Goal: Find specific page/section: Find specific page/section

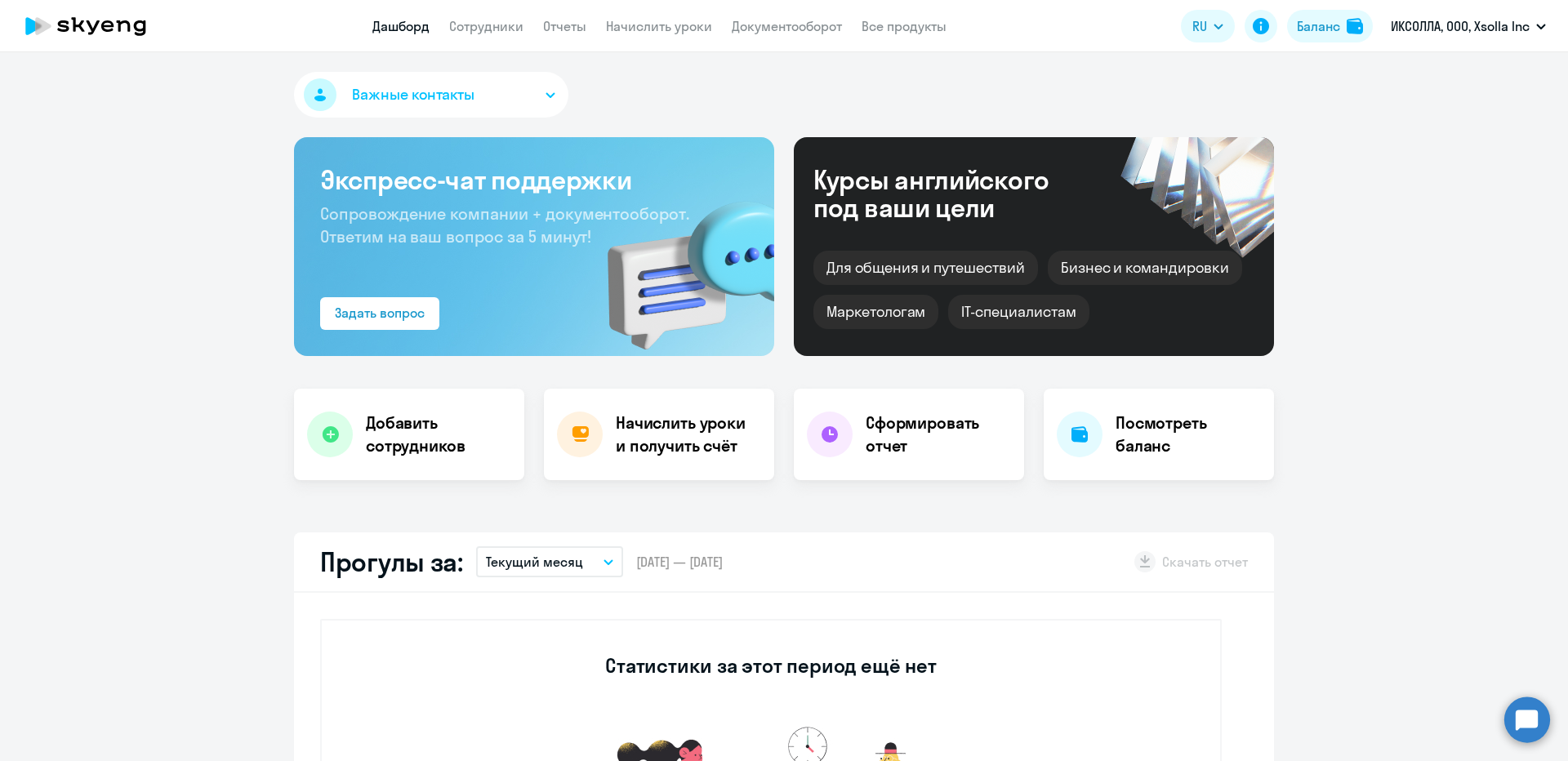
click at [533, 25] on nav "Дашборд Сотрудники Отчеты Начислить уроки Документооборот Все продукты" at bounding box center [659, 26] width 574 height 20
select select "30"
click at [495, 21] on link "Сотрудники" at bounding box center [486, 26] width 74 height 16
select select "30"
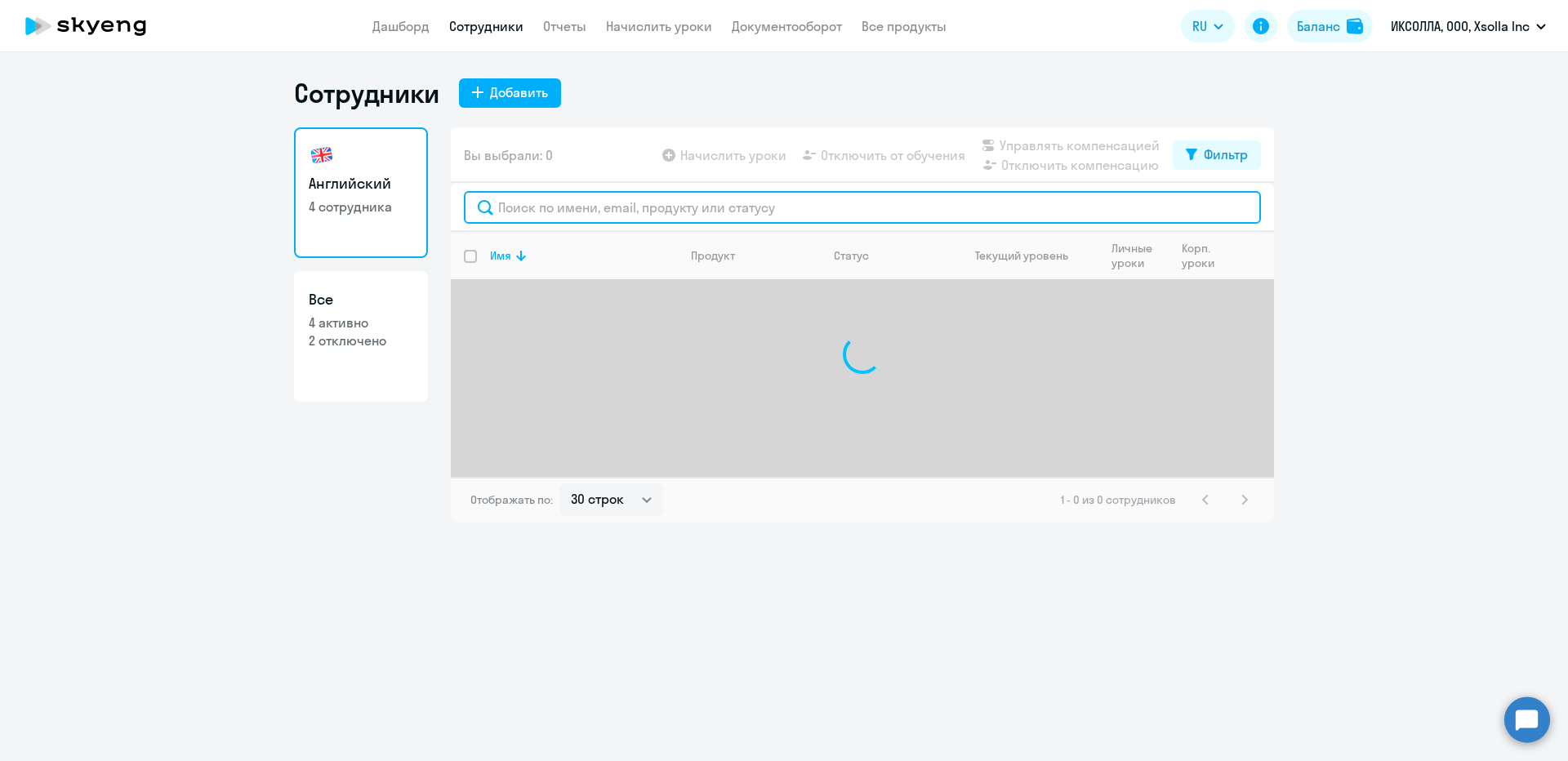
click at [612, 213] on input "text" at bounding box center [862, 207] width 797 height 33
paste input "[PERSON_NAME]"
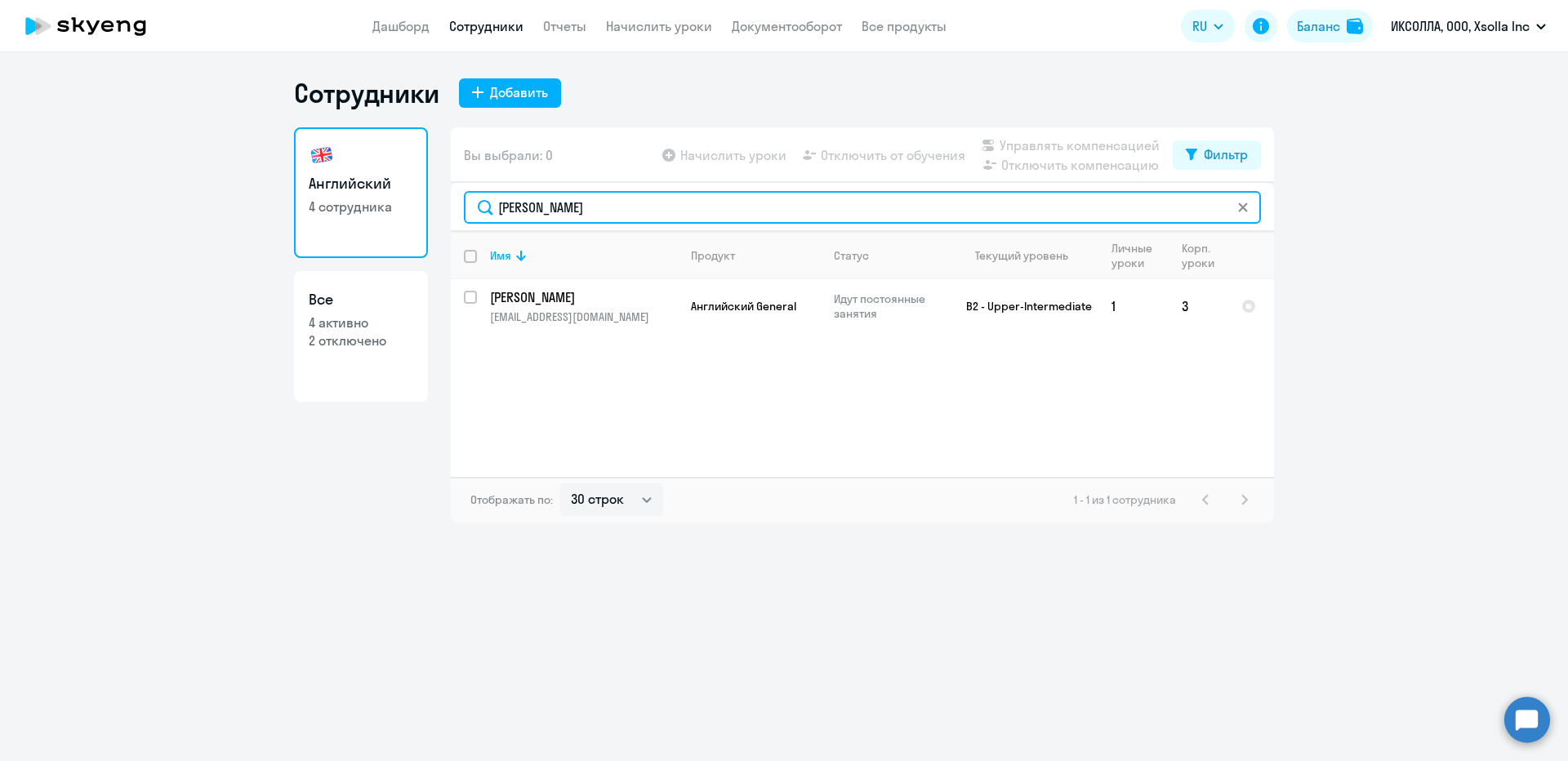
type input "[PERSON_NAME]"
